Goal: Information Seeking & Learning: Learn about a topic

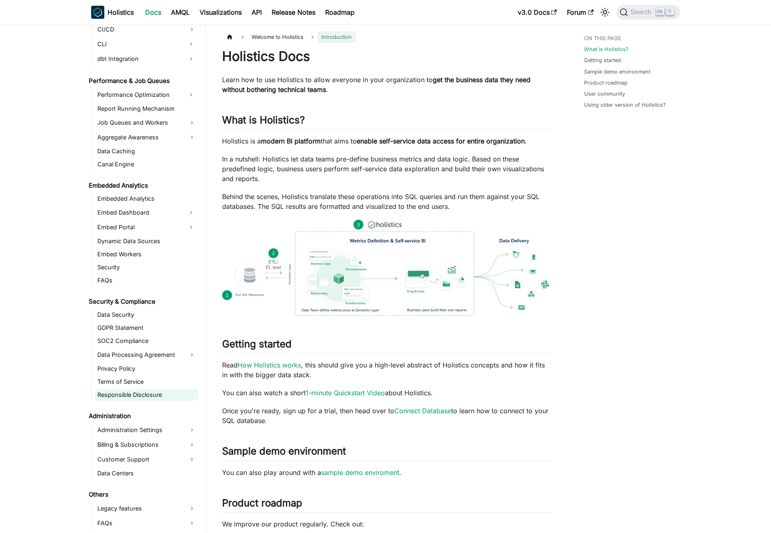
scroll to position [291, 0]
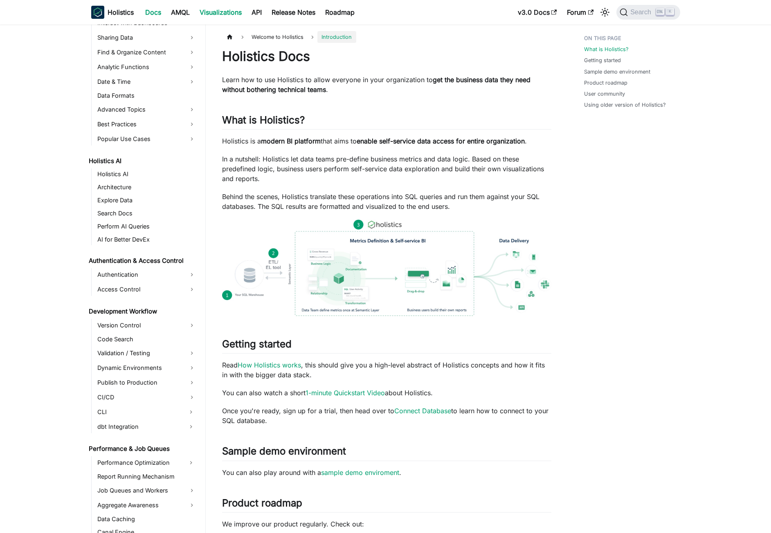
click at [222, 11] on link "Visualizations" at bounding box center [221, 12] width 52 height 13
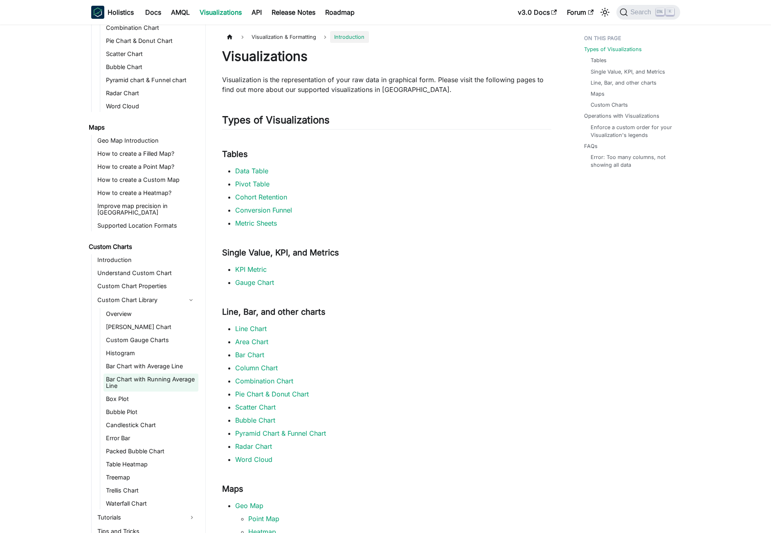
scroll to position [307, 0]
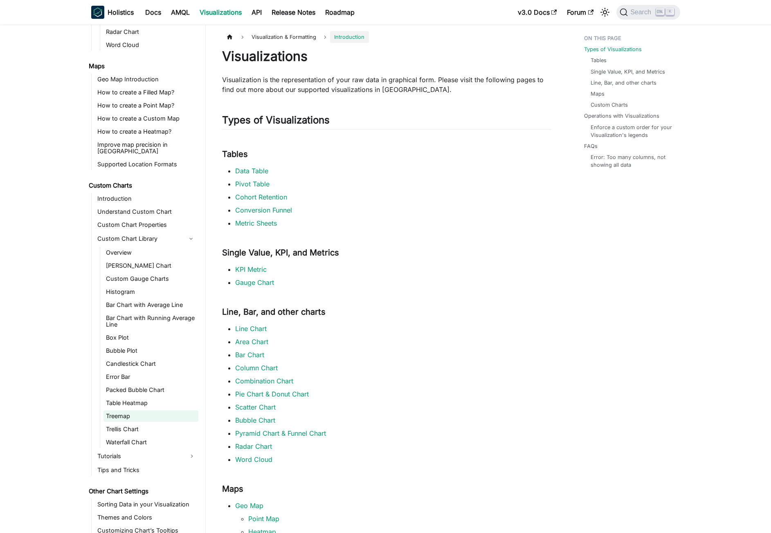
click at [119, 412] on link "Treemap" at bounding box center [150, 415] width 95 height 11
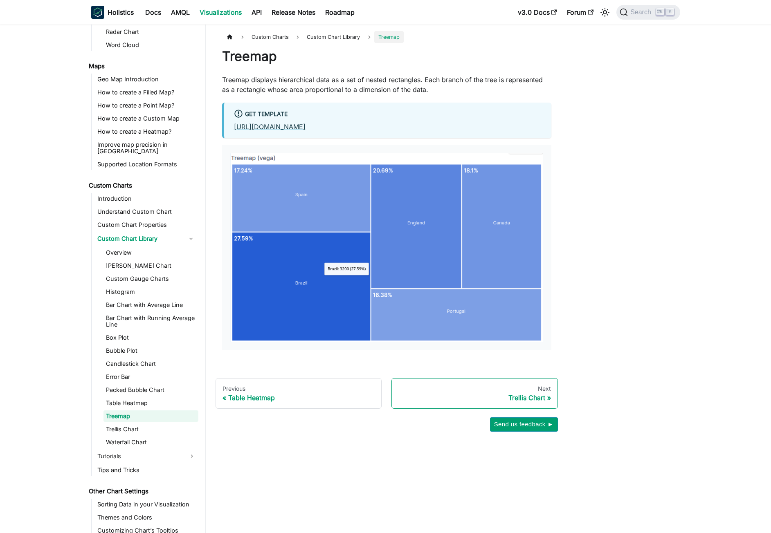
click at [509, 395] on div "Trellis Chart" at bounding box center [474, 398] width 152 height 8
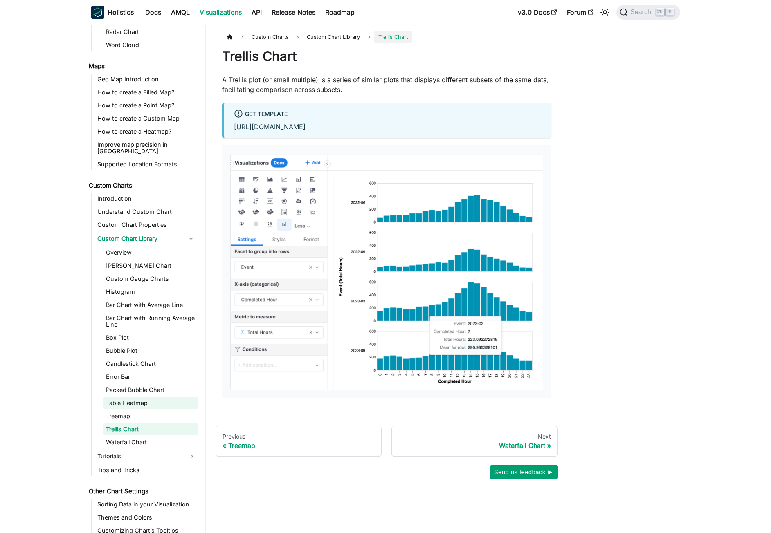
click at [125, 397] on link "Table Heatmap" at bounding box center [150, 402] width 95 height 11
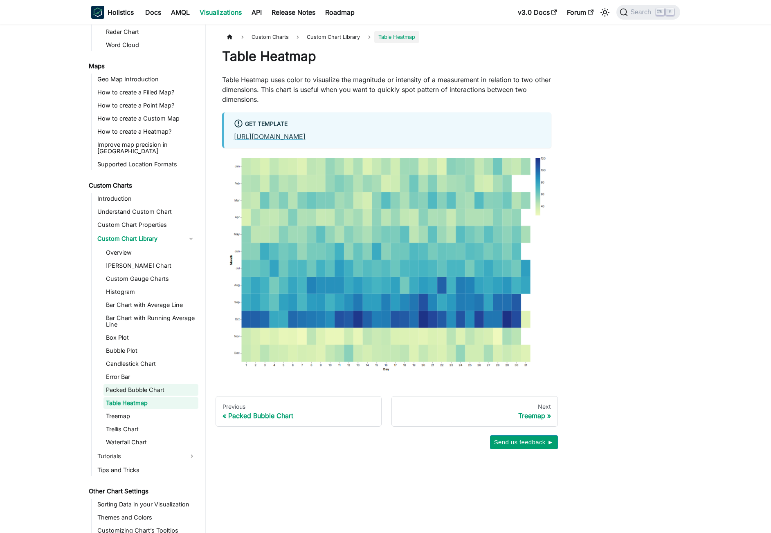
click at [128, 384] on link "Packed Bubble Chart" at bounding box center [150, 389] width 95 height 11
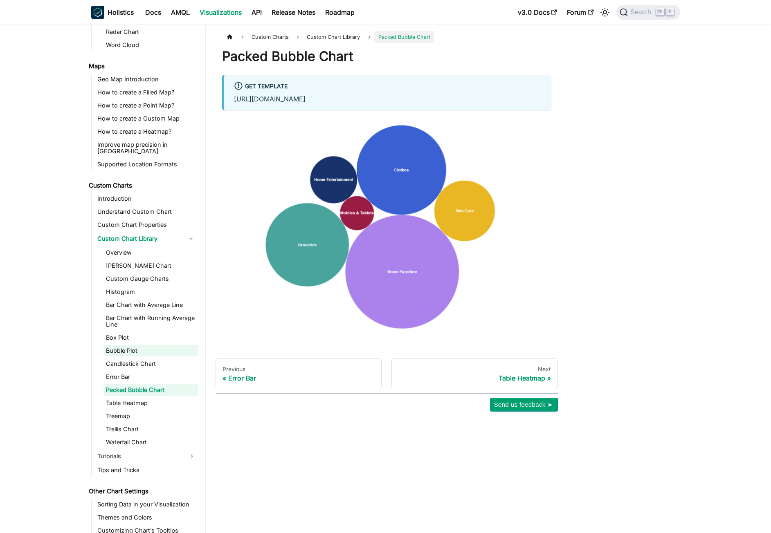
click at [123, 347] on link "Bubble Plot" at bounding box center [150, 350] width 95 height 11
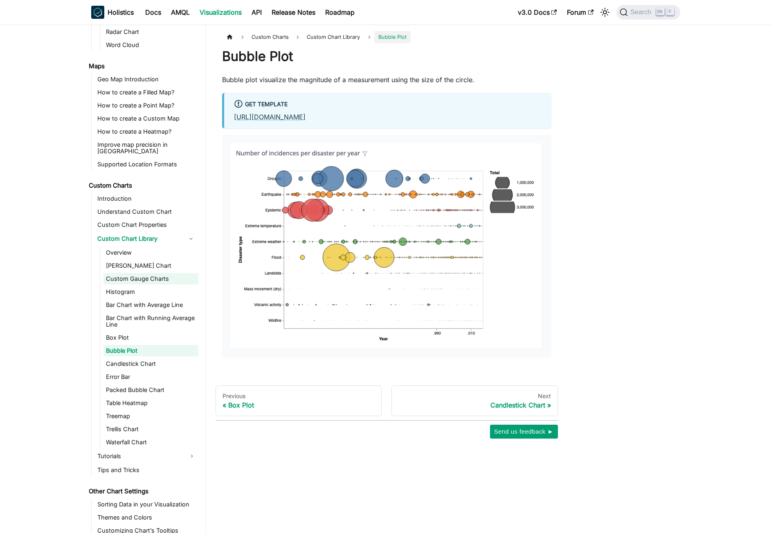
click at [121, 273] on link "Custom Gauge Charts" at bounding box center [150, 278] width 95 height 11
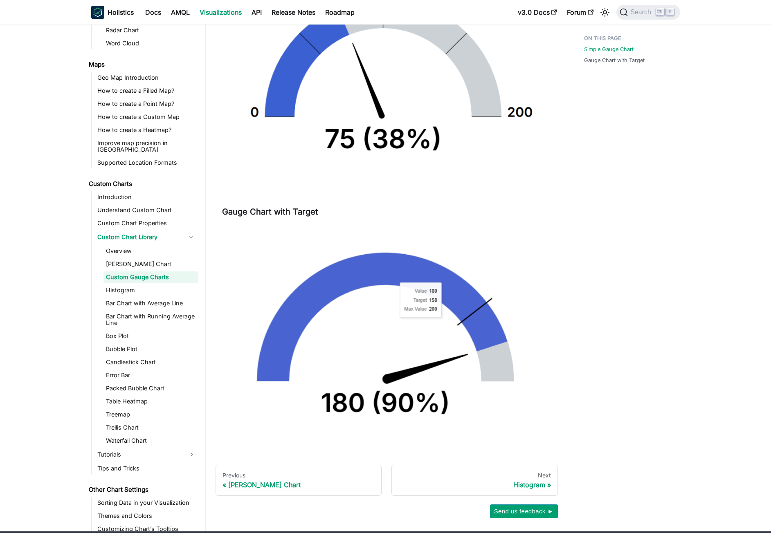
scroll to position [244, 0]
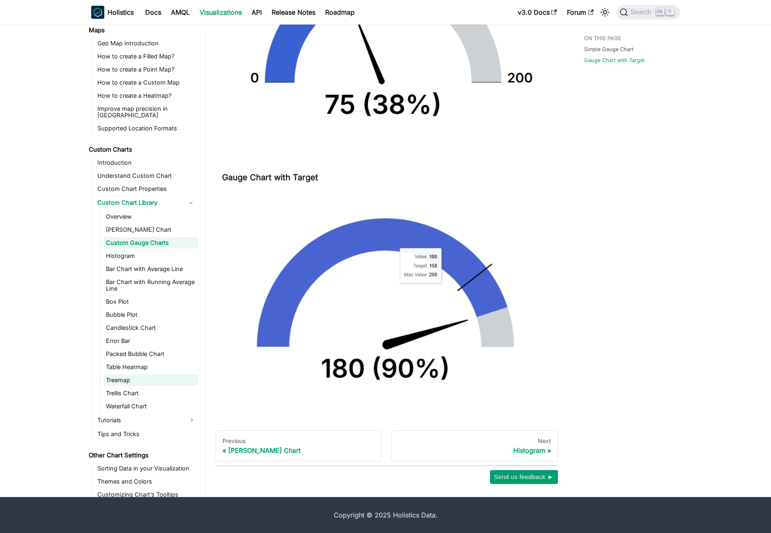
click at [120, 376] on link "Treemap" at bounding box center [150, 379] width 95 height 11
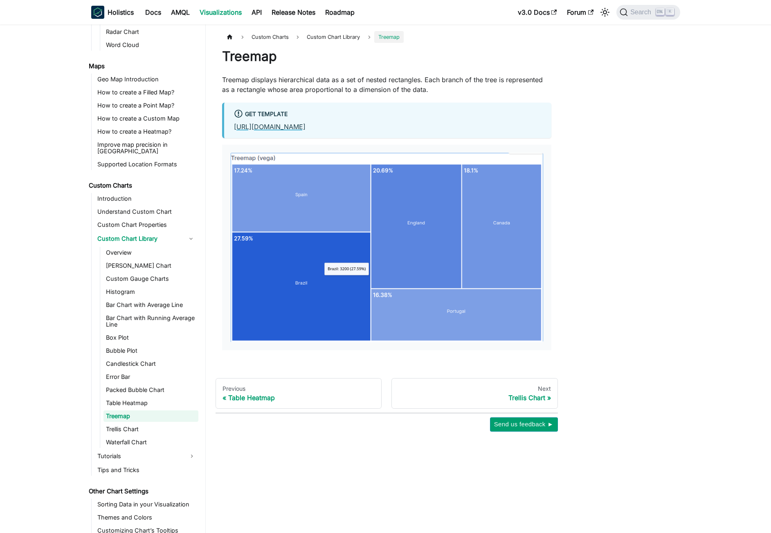
click at [296, 128] on link "[URL][DOMAIN_NAME]" at bounding box center [270, 127] width 72 height 8
